Goal: Navigation & Orientation: Find specific page/section

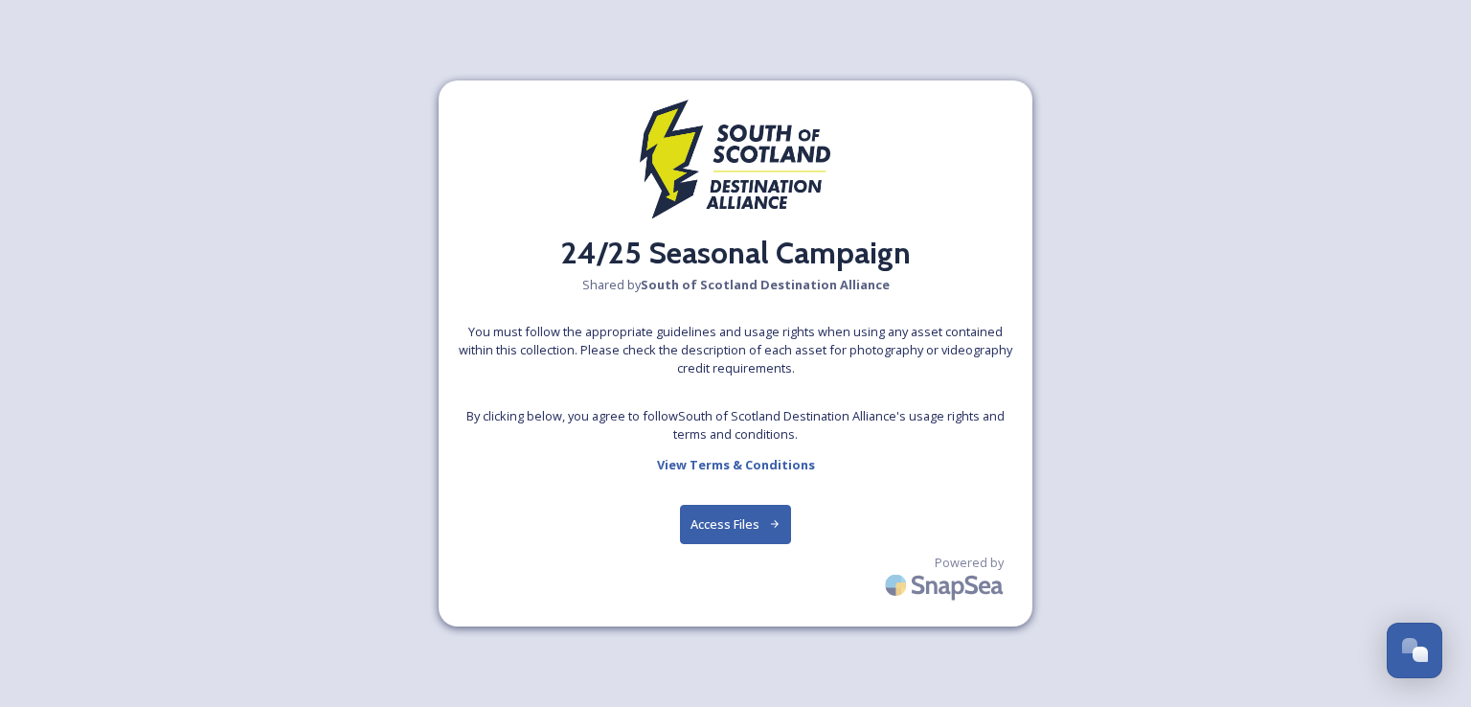
click at [739, 513] on button "Access Files" at bounding box center [736, 524] width 112 height 39
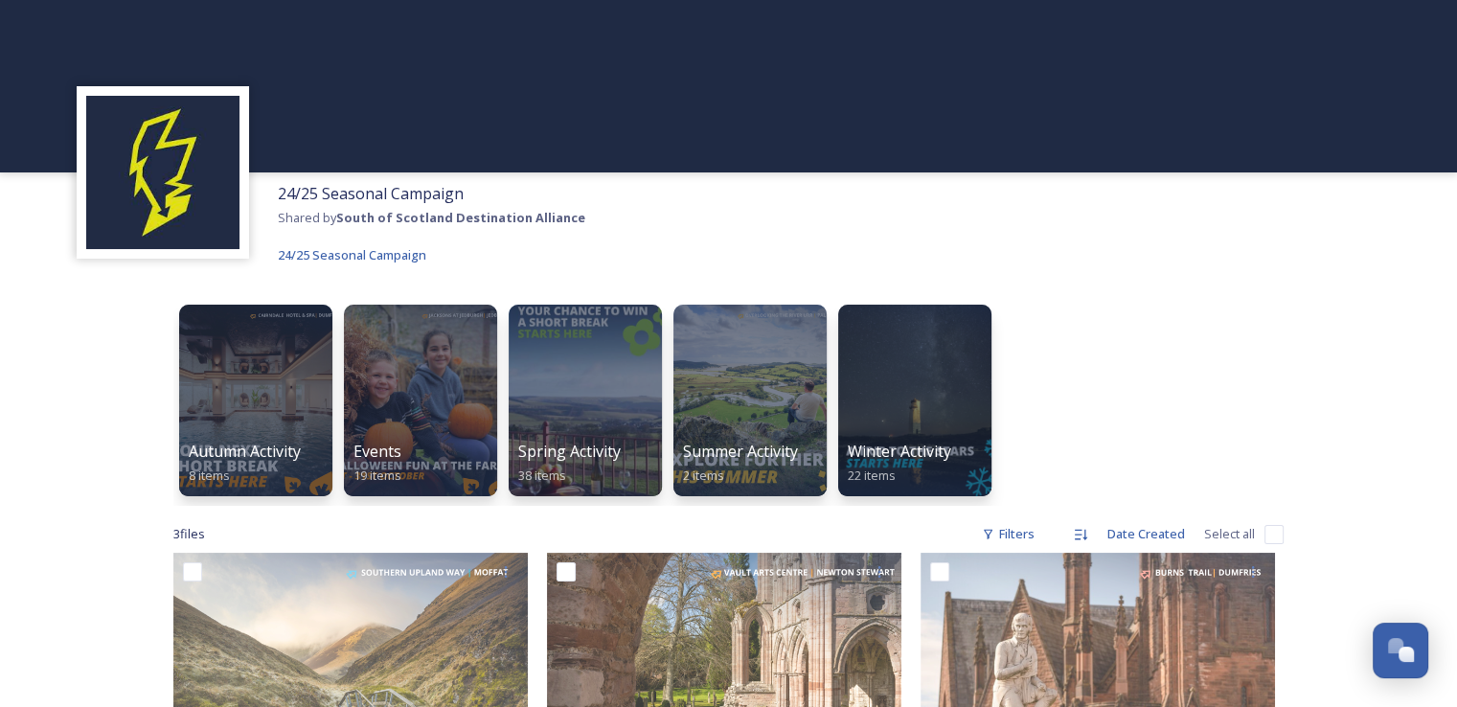
scroll to position [334, 0]
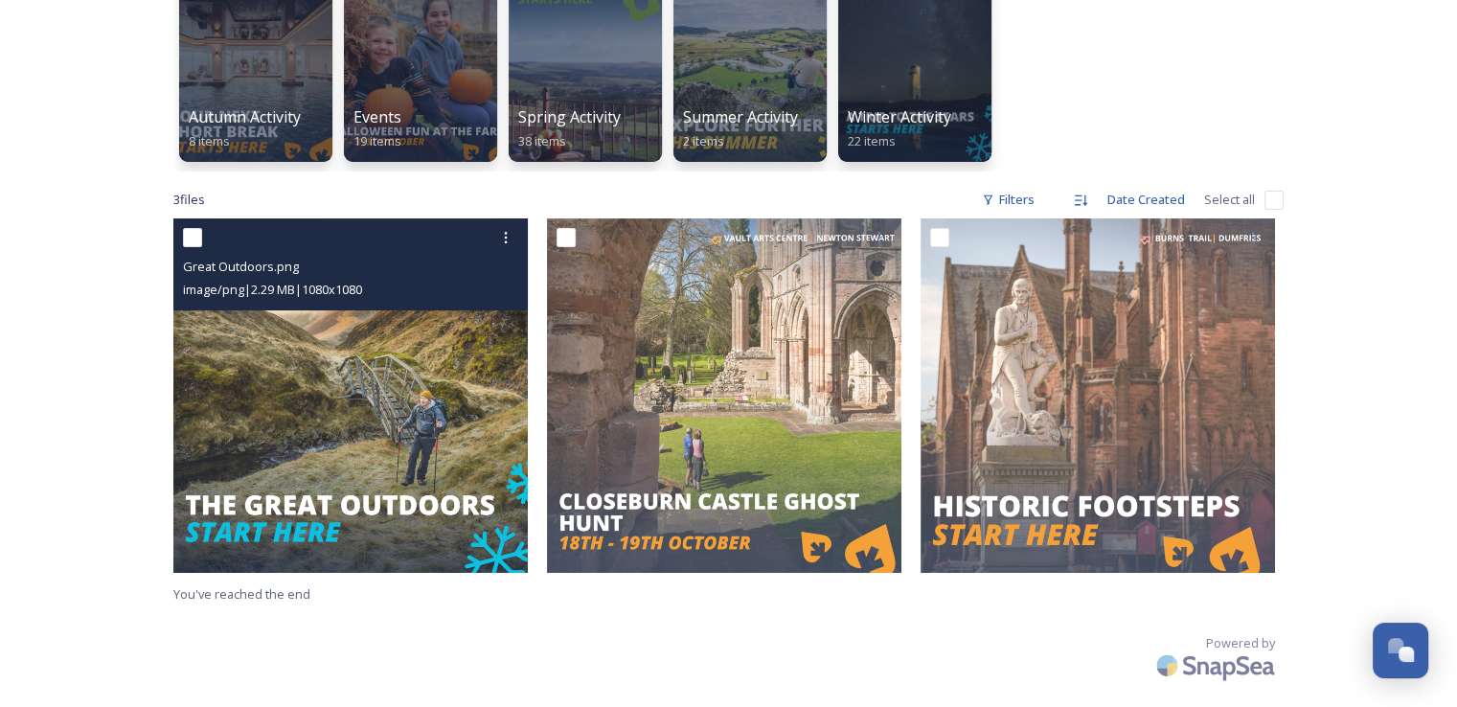
click at [318, 414] on img at bounding box center [350, 395] width 354 height 354
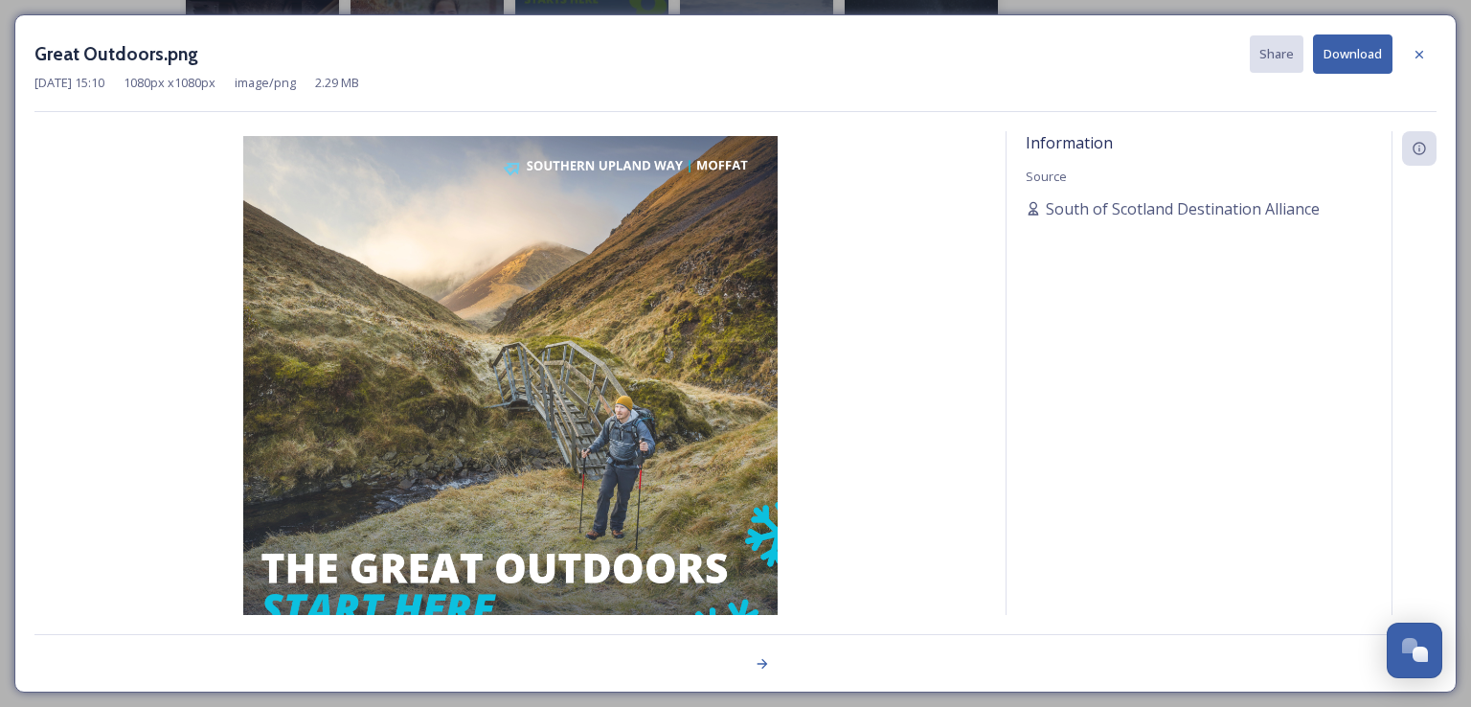
click at [782, 449] on img at bounding box center [510, 403] width 952 height 534
click at [943, 396] on img at bounding box center [510, 403] width 952 height 534
click at [1423, 55] on icon at bounding box center [1419, 54] width 15 height 15
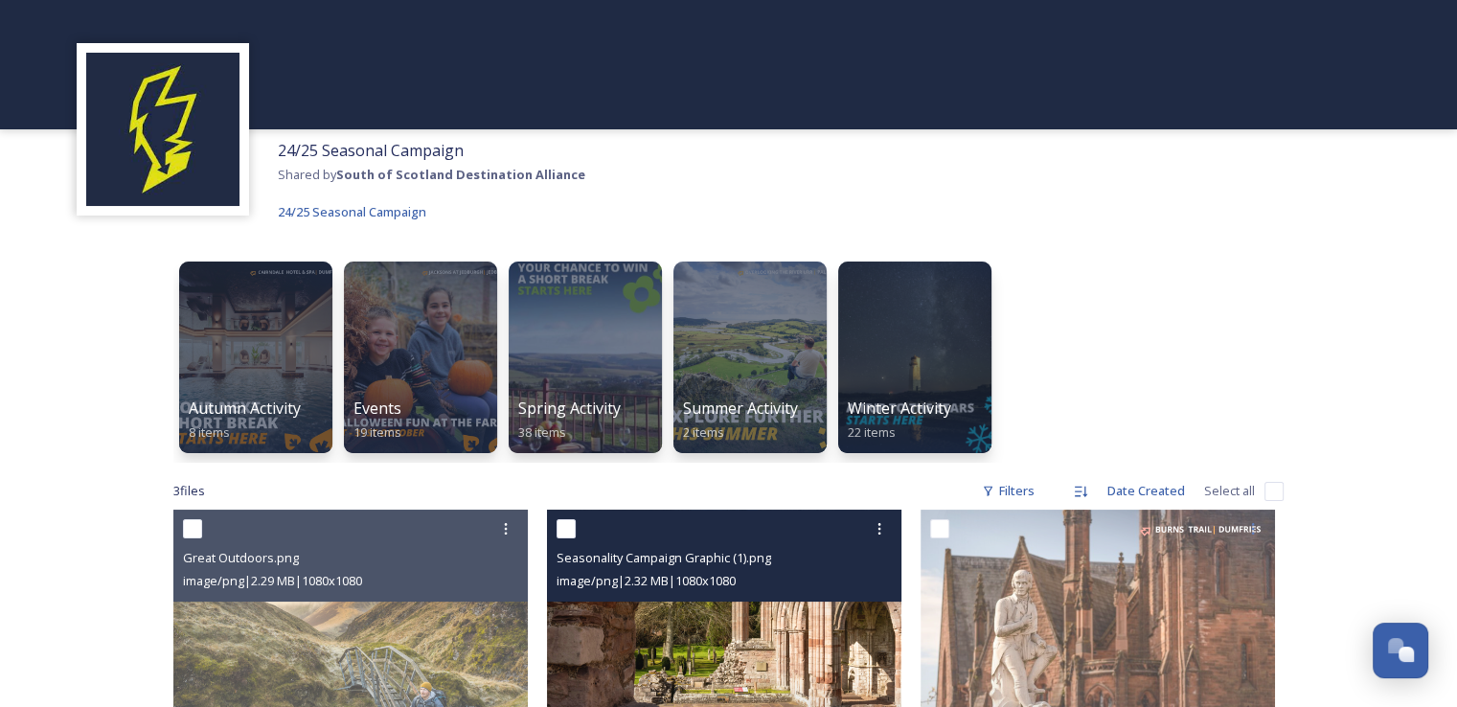
scroll to position [40, 0]
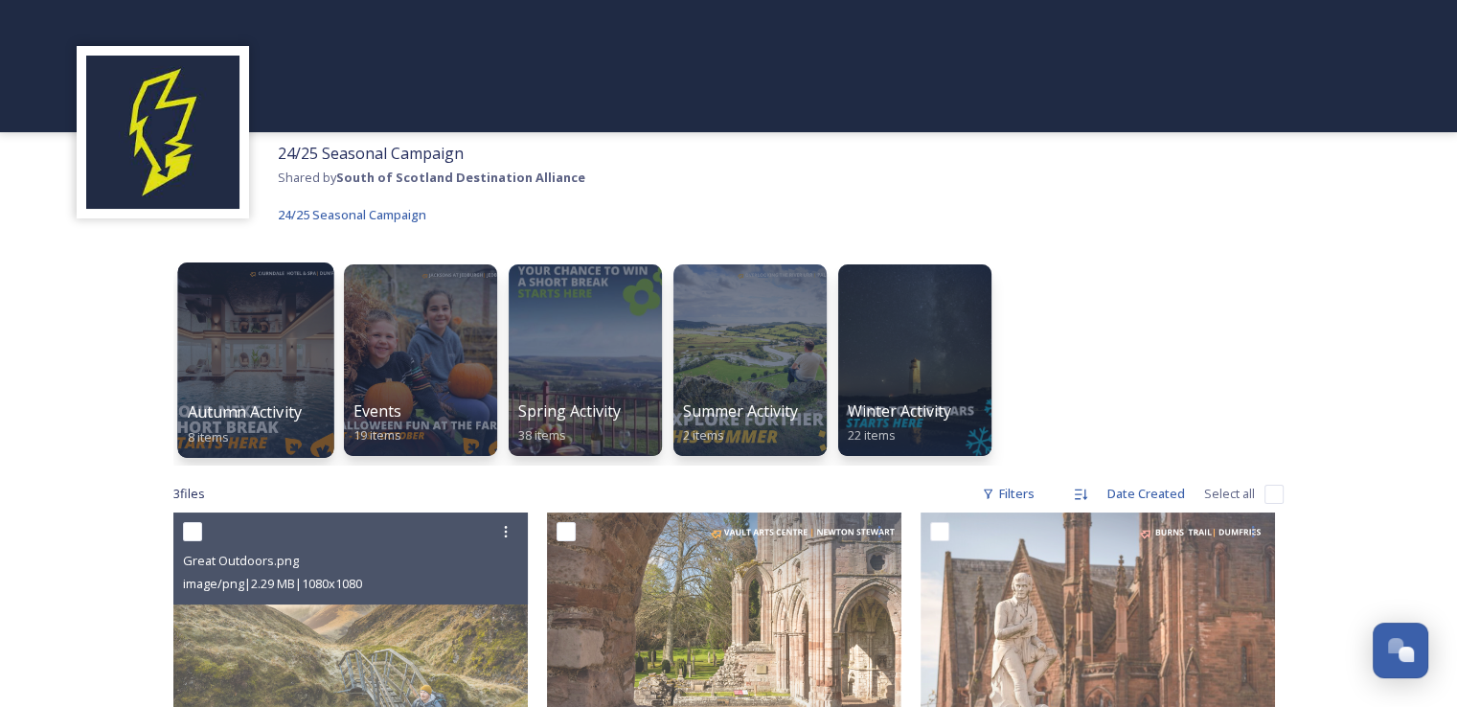
click at [257, 357] on div at bounding box center [255, 359] width 156 height 195
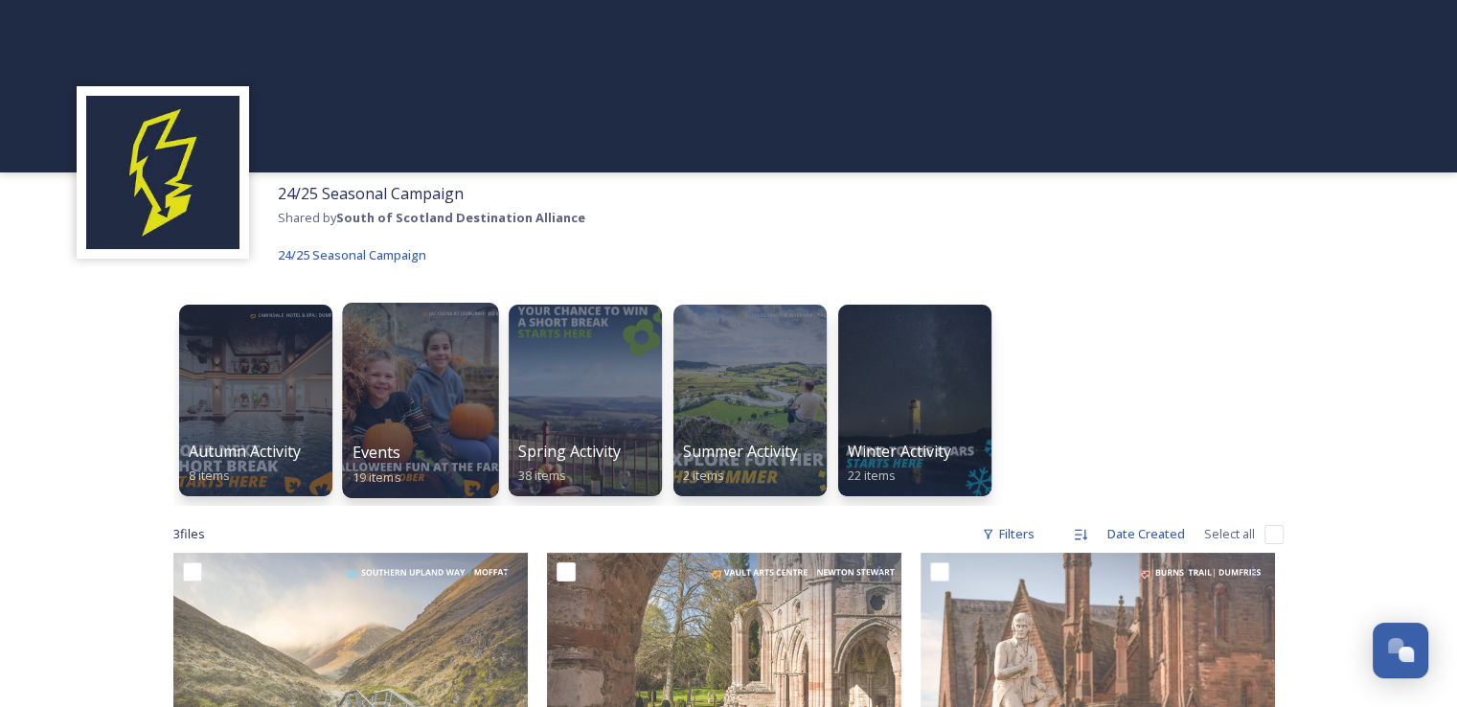
click at [435, 390] on div at bounding box center [420, 400] width 156 height 195
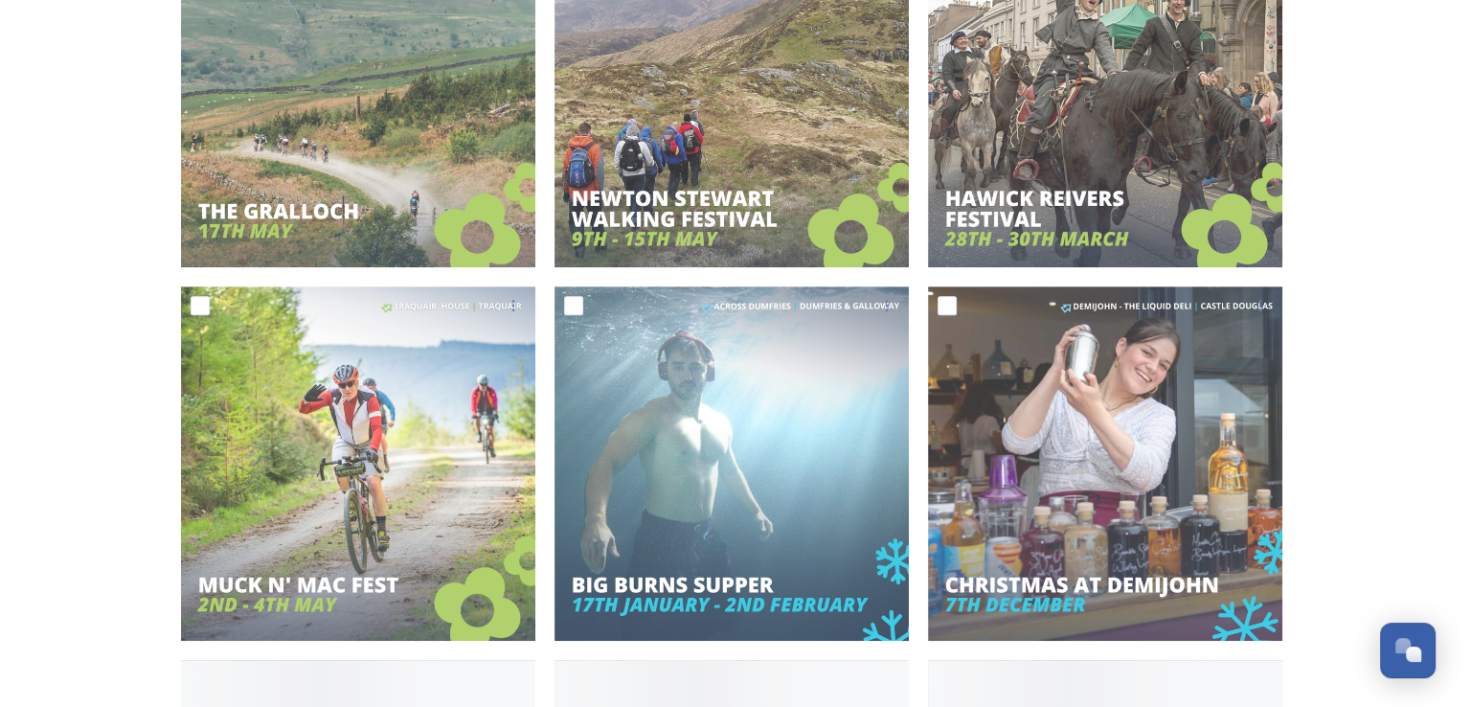
scroll to position [828, 0]
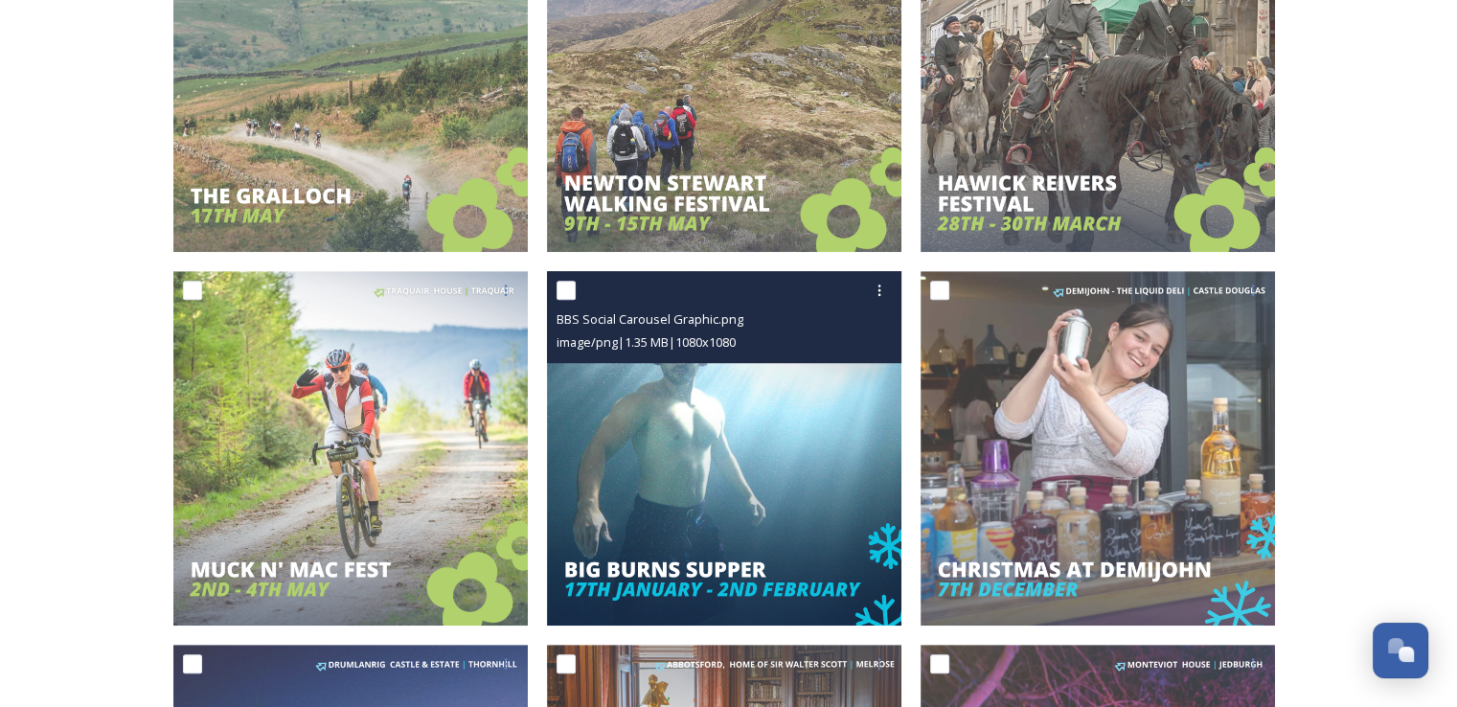
click at [697, 483] on img at bounding box center [724, 448] width 354 height 354
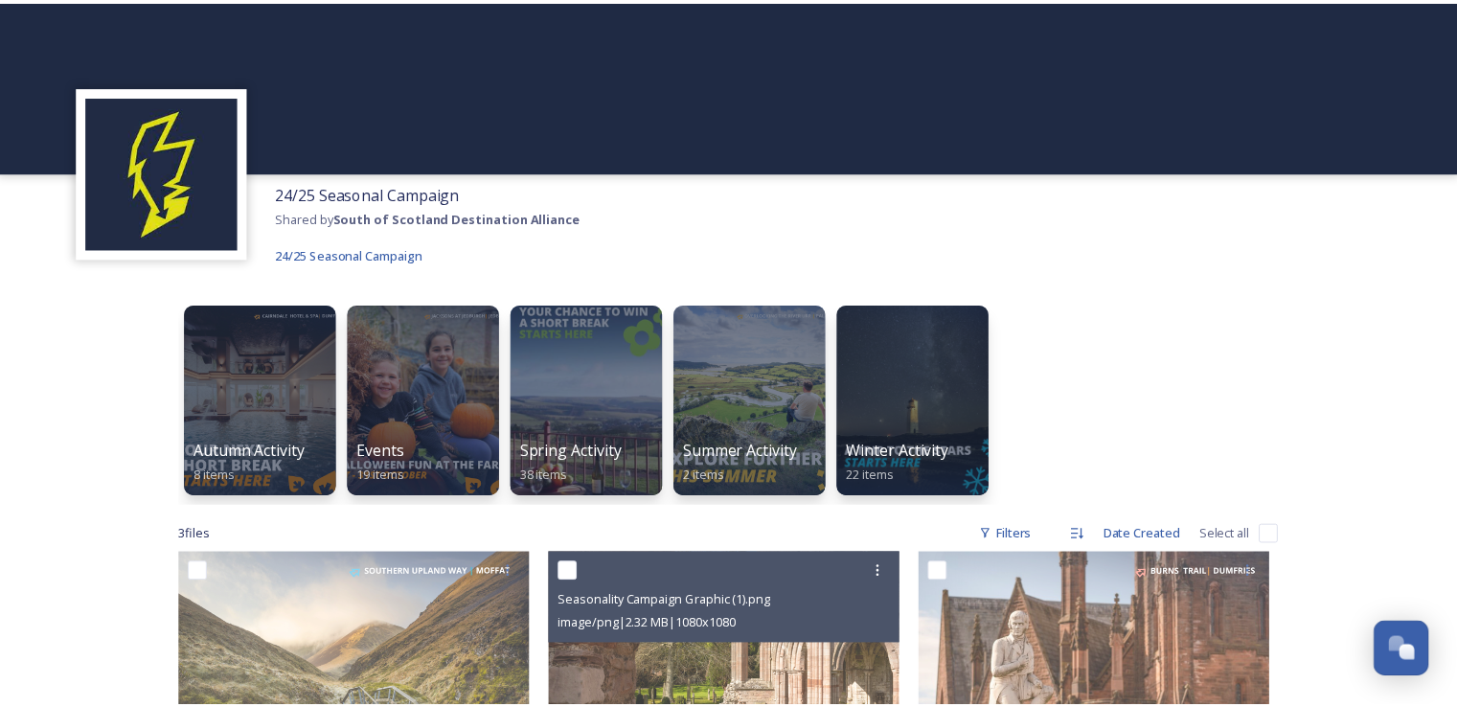
scroll to position [4, 0]
